Goal: Transaction & Acquisition: Purchase product/service

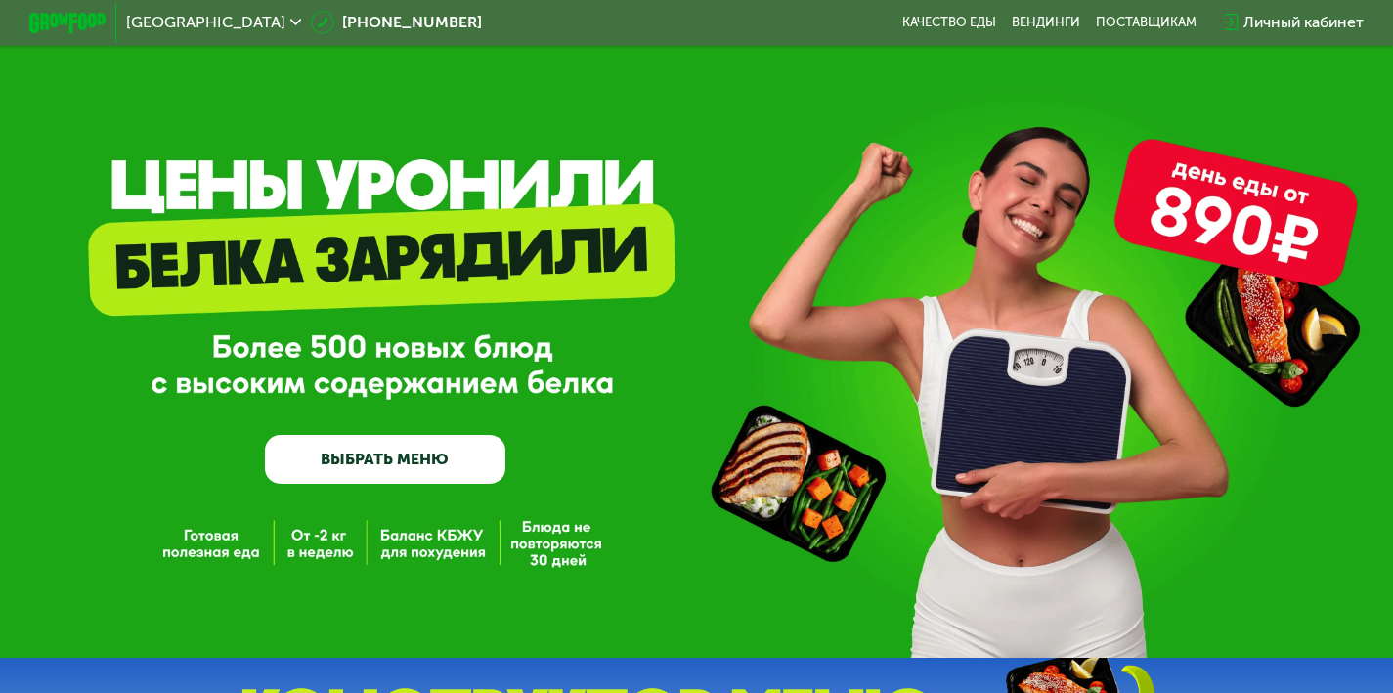
click at [203, 547] on div "GrowFood — доставка правильного питания ВЫБРАТЬ МЕНЮ" at bounding box center [696, 329] width 1393 height 658
click at [436, 474] on link "ВЫБРАТЬ МЕНЮ" at bounding box center [385, 459] width 240 height 48
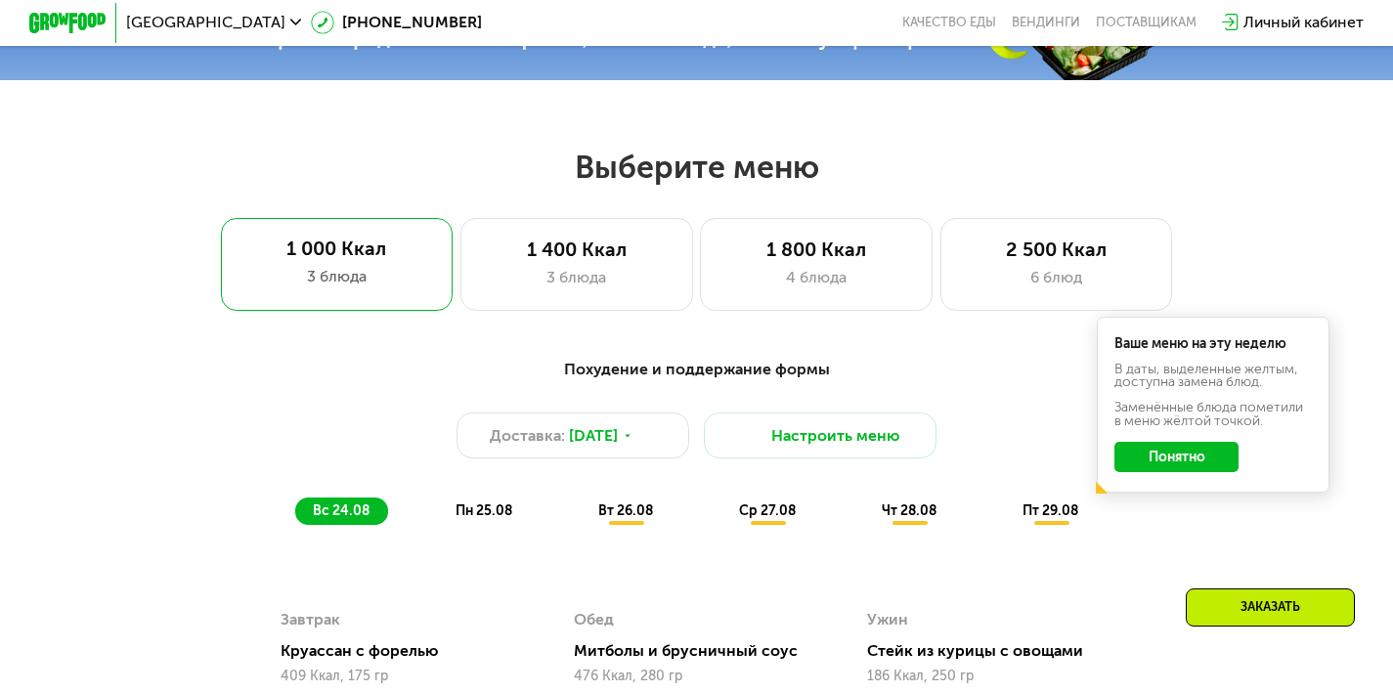
scroll to position [833, 0]
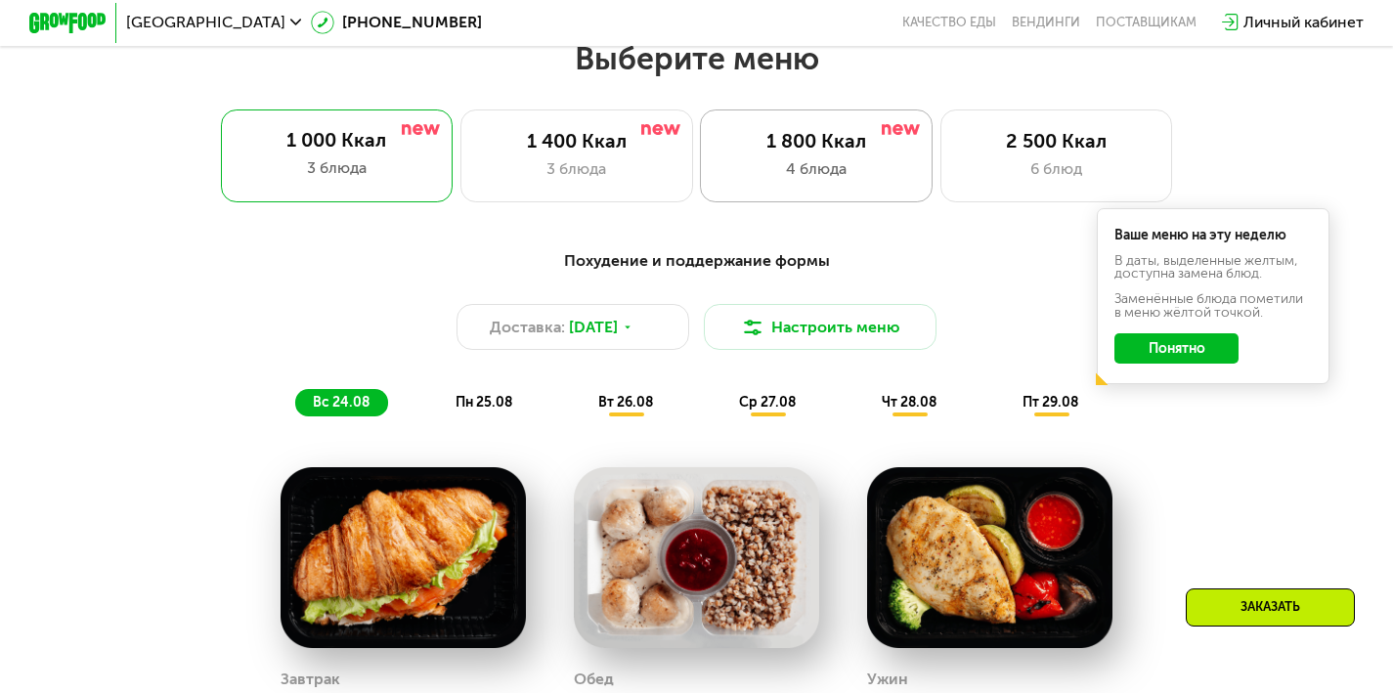
click at [865, 171] on div "4 блюда" at bounding box center [816, 168] width 192 height 23
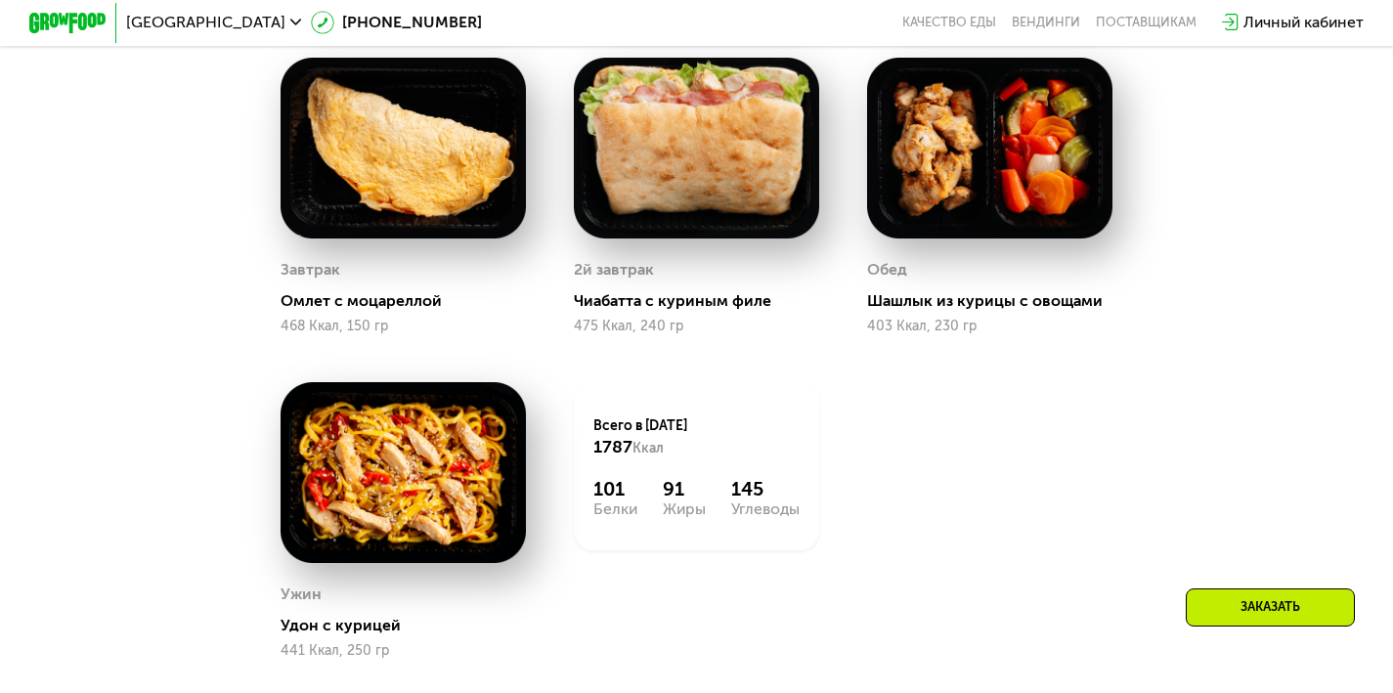
scroll to position [862, 0]
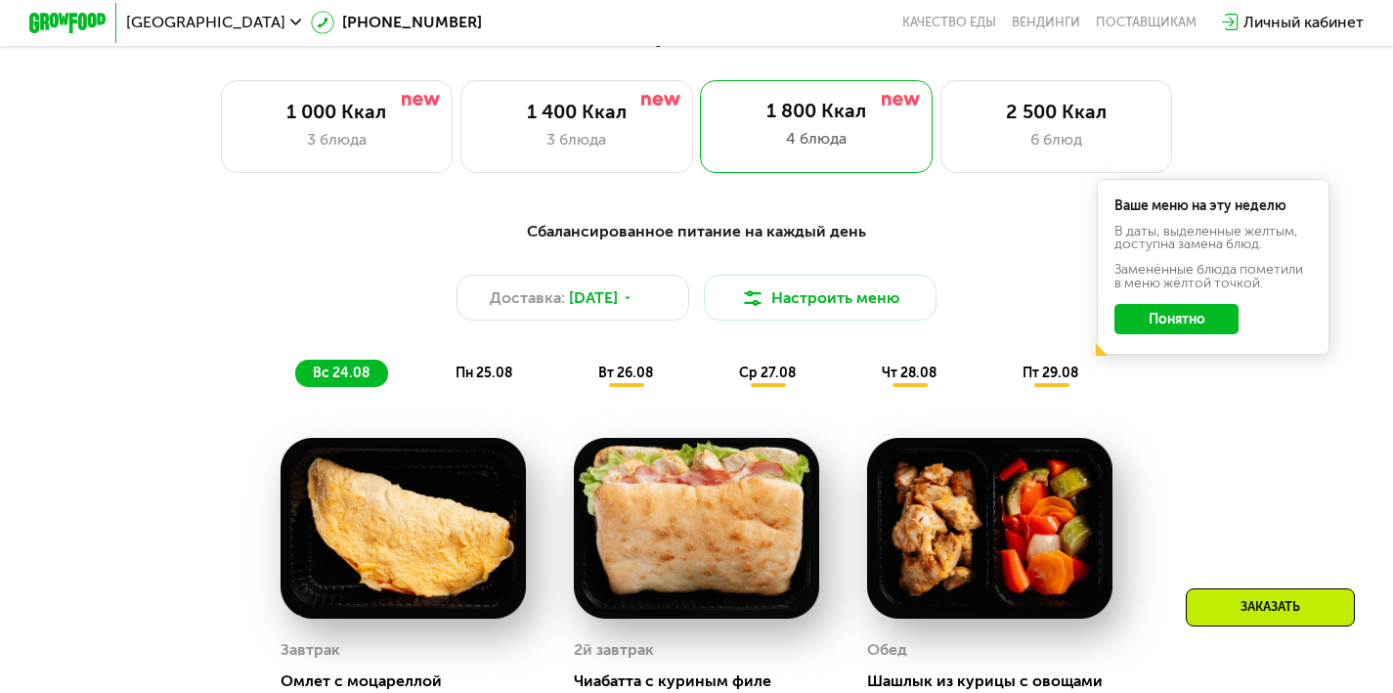
click at [496, 373] on span "пн 25.08" at bounding box center [484, 373] width 57 height 17
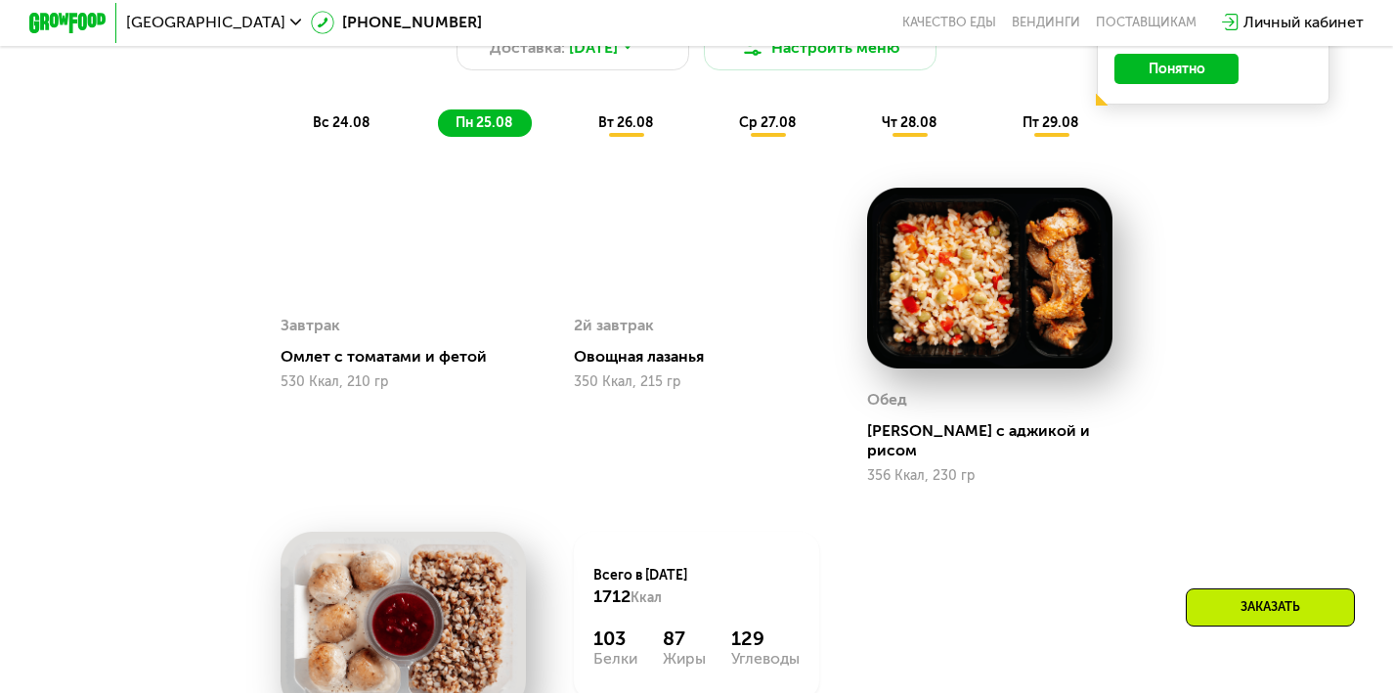
scroll to position [1009, 0]
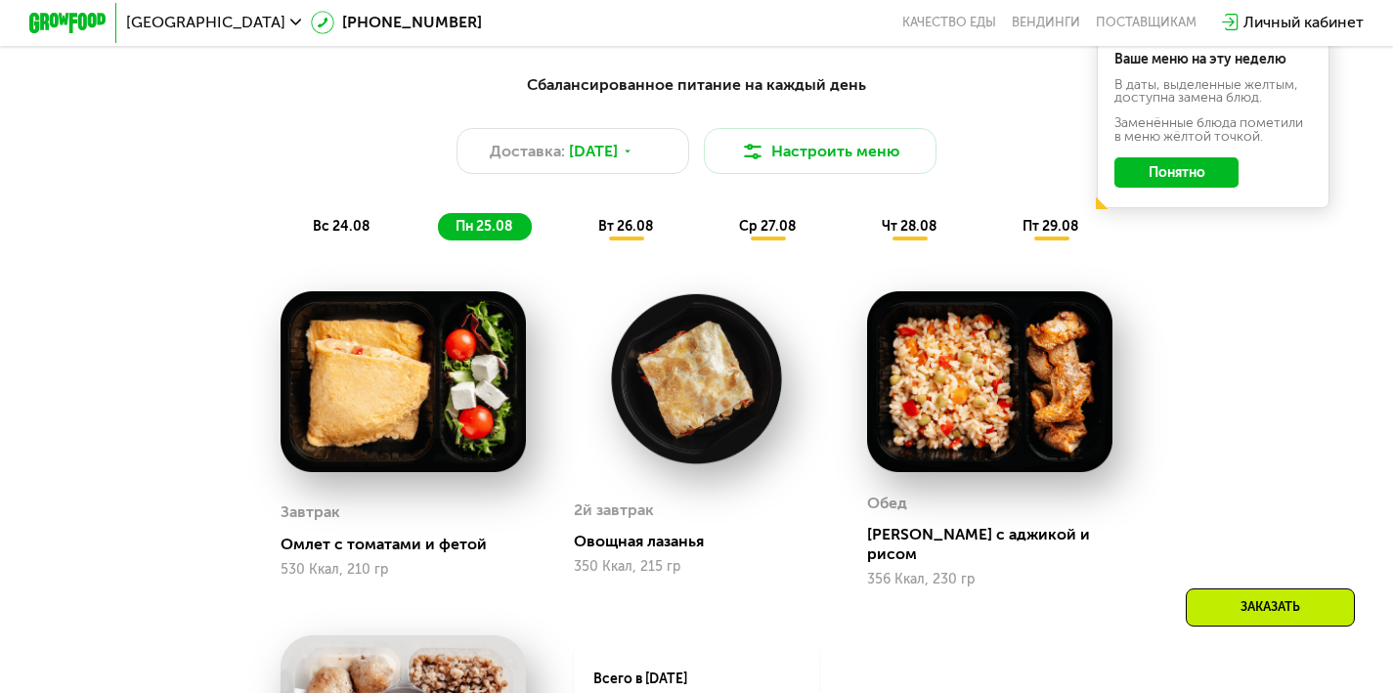
click at [631, 235] on span "вт 26.08" at bounding box center [625, 226] width 55 height 17
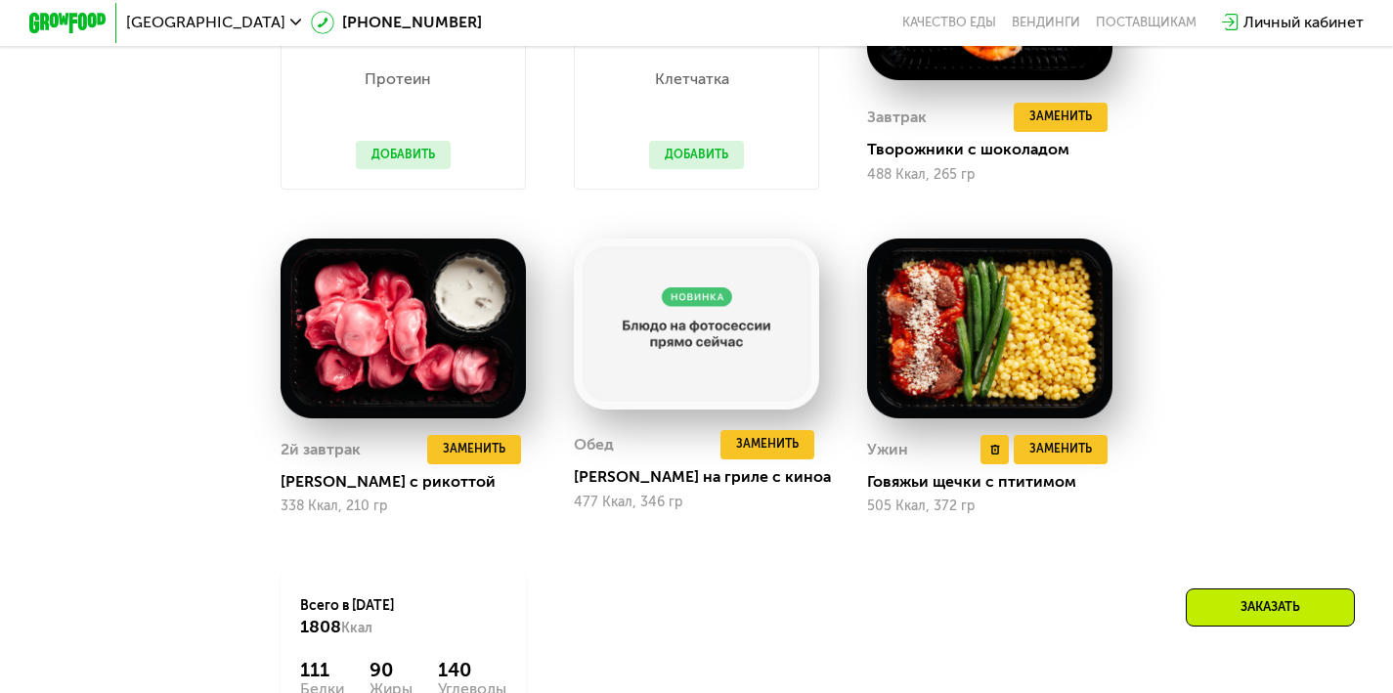
scroll to position [1405, 0]
